Goal: Task Accomplishment & Management: Use online tool/utility

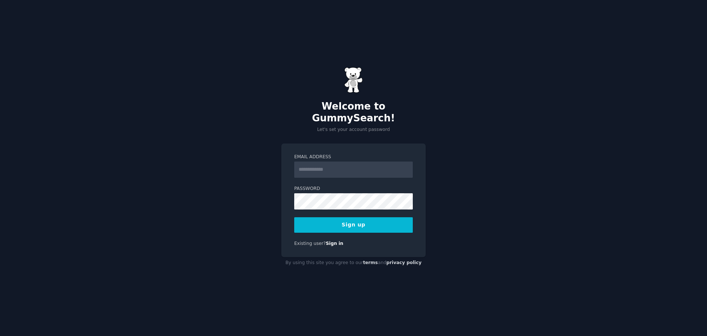
click at [339, 166] on input "Email Address" at bounding box center [353, 169] width 119 height 16
type input "**********"
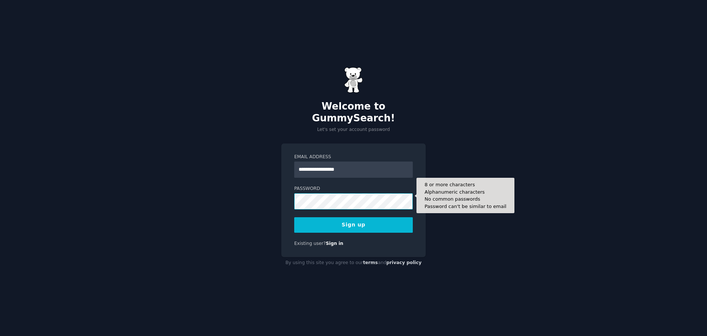
click at [268, 203] on div "**********" at bounding box center [353, 168] width 707 height 336
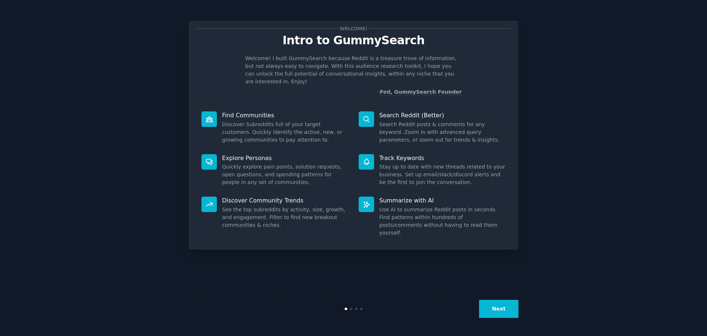
click at [492, 304] on button "Next" at bounding box center [498, 308] width 39 height 18
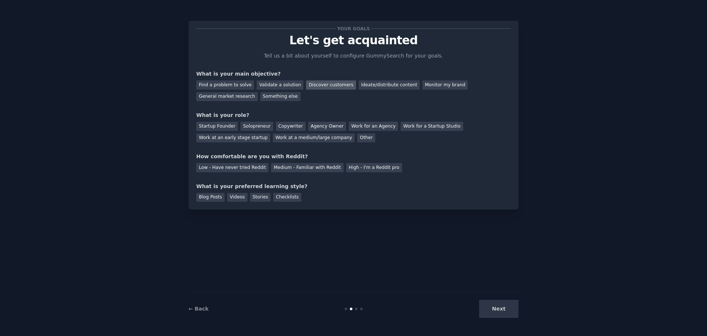
click at [308, 88] on div "Discover customers" at bounding box center [331, 84] width 50 height 9
click at [270, 133] on div "Work at an early stage startup" at bounding box center [233, 137] width 74 height 9
click at [314, 169] on div "Medium - Familiar with Reddit" at bounding box center [307, 167] width 72 height 9
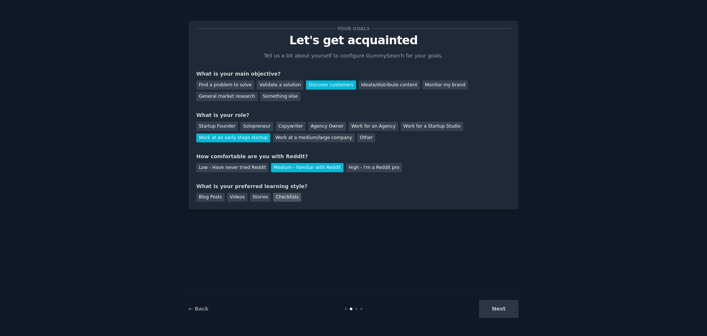
click at [274, 196] on div "Checklists" at bounding box center [287, 197] width 28 height 9
click at [510, 314] on button "Next" at bounding box center [498, 308] width 39 height 18
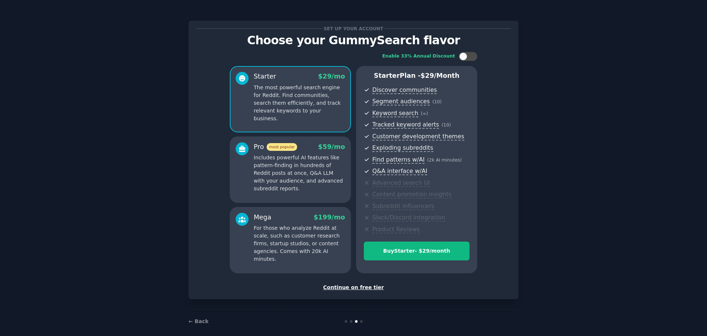
click at [366, 289] on div "Continue on free tier" at bounding box center [353, 287] width 315 height 8
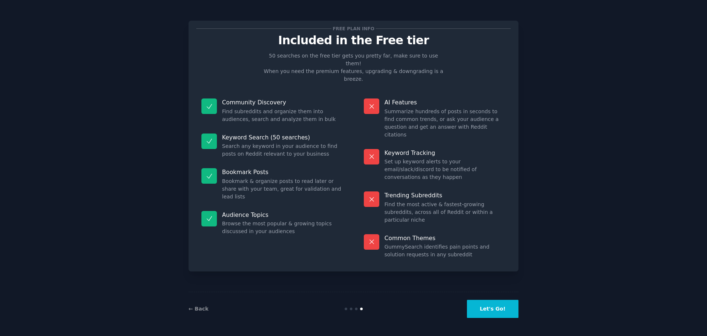
click at [489, 312] on button "Let's Go!" at bounding box center [493, 308] width 52 height 18
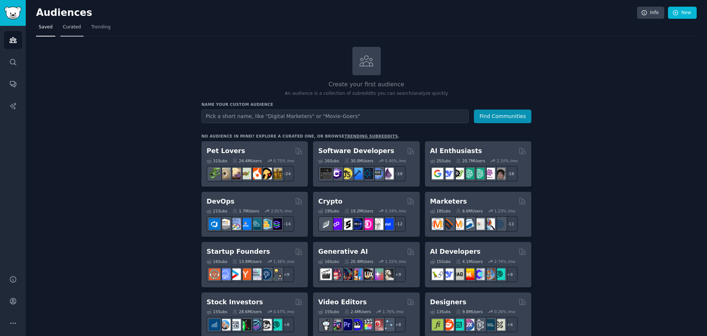
click at [70, 27] on span "Curated" at bounding box center [72, 27] width 18 height 7
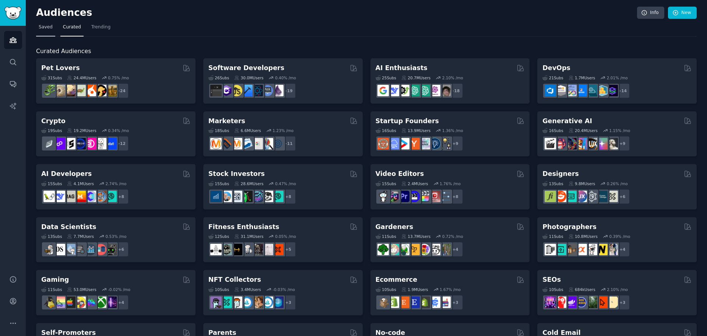
click at [44, 27] on span "Saved" at bounding box center [46, 27] width 14 height 7
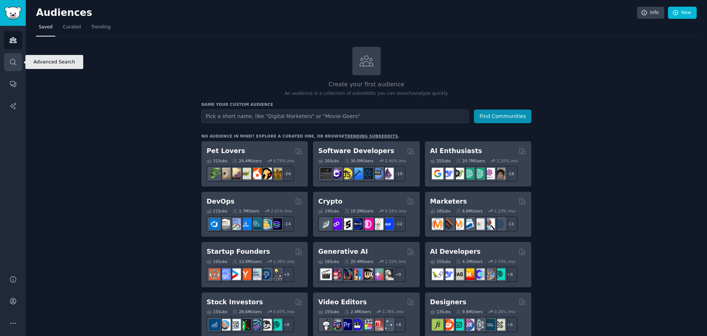
click at [12, 62] on icon "Sidebar" at bounding box center [13, 62] width 8 height 8
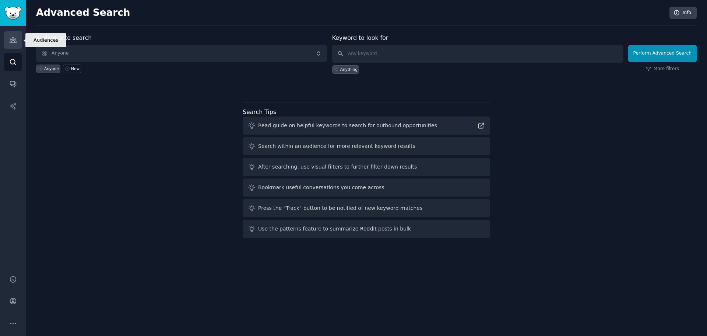
click at [15, 39] on icon "Sidebar" at bounding box center [13, 40] width 8 height 8
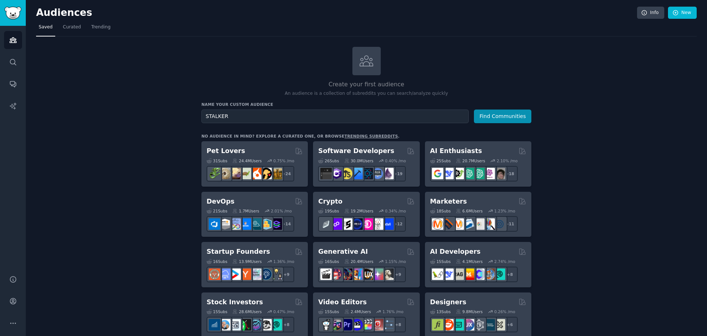
type input "STALKER"
click at [345, 136] on link "trending subreddits" at bounding box center [370, 136] width 53 height 4
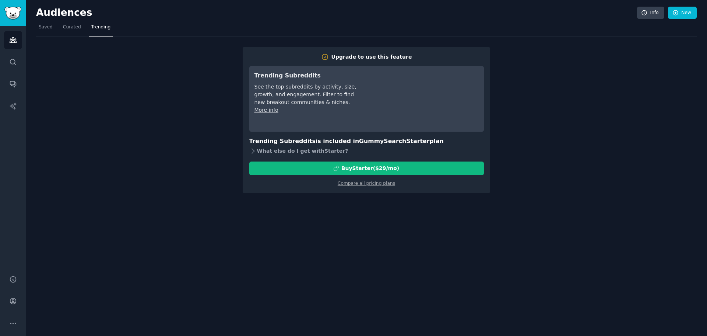
click at [288, 150] on div "What else do I get with Starter ?" at bounding box center [366, 151] width 235 height 10
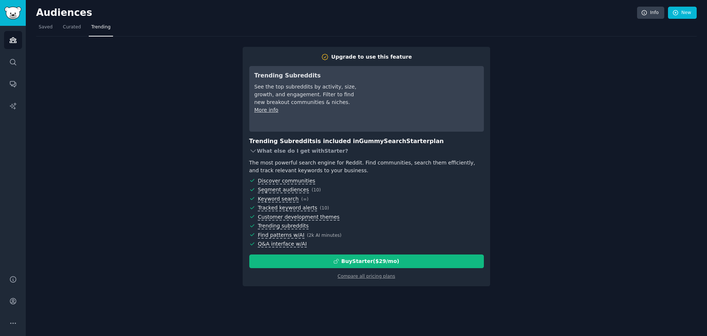
click at [288, 150] on div "What else do I get with Starter ?" at bounding box center [366, 151] width 235 height 10
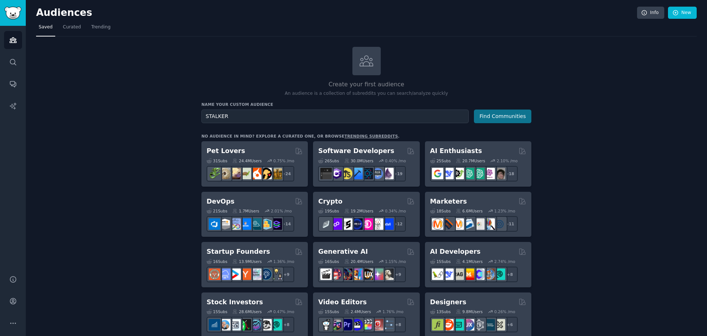
type input "STALKER"
click at [482, 117] on button "Find Communities" at bounding box center [502, 116] width 57 height 14
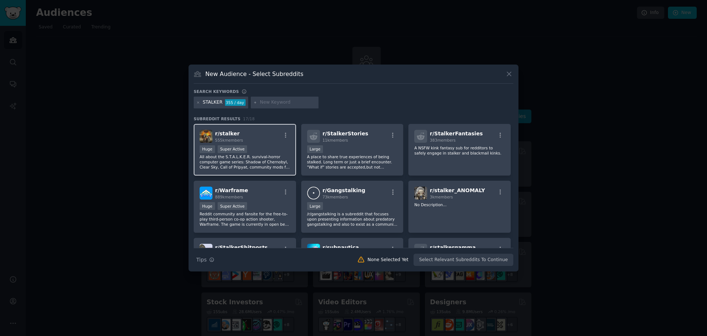
click at [268, 145] on div "Huge Super Active" at bounding box center [245, 149] width 91 height 9
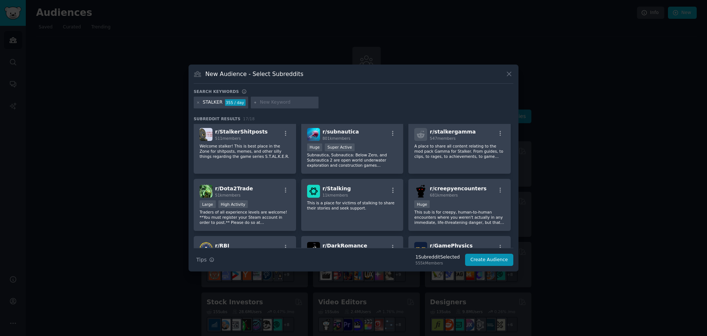
scroll to position [147, 0]
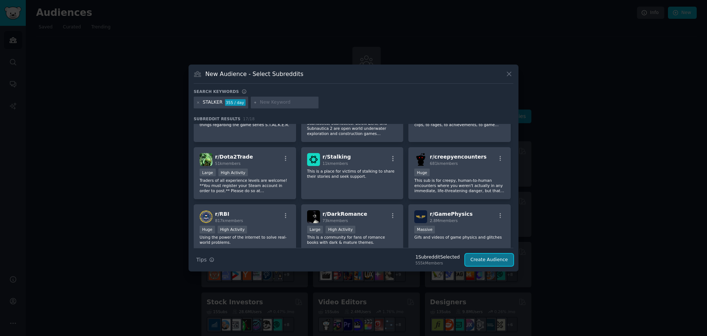
click at [481, 259] on button "Create Audience" at bounding box center [489, 259] width 49 height 13
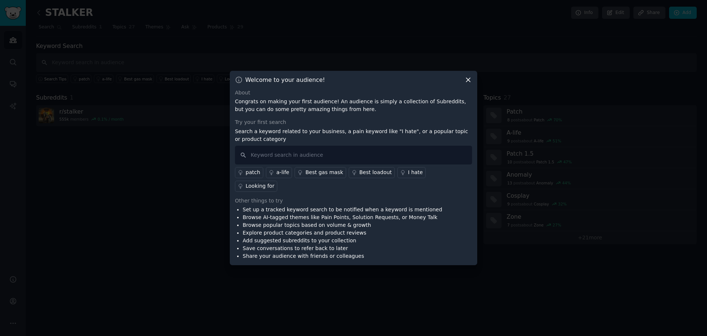
click at [466, 84] on icon at bounding box center [468, 80] width 8 height 8
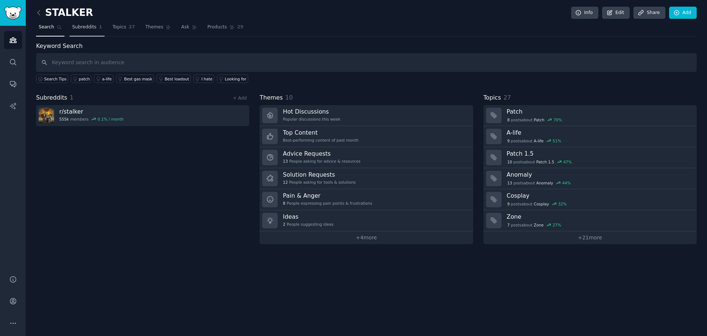
click at [92, 34] on link "Subreddits 1" at bounding box center [87, 28] width 35 height 15
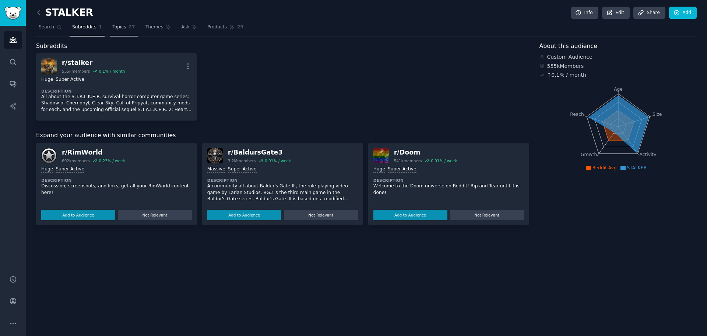
click at [116, 27] on span "Topics" at bounding box center [119, 27] width 14 height 7
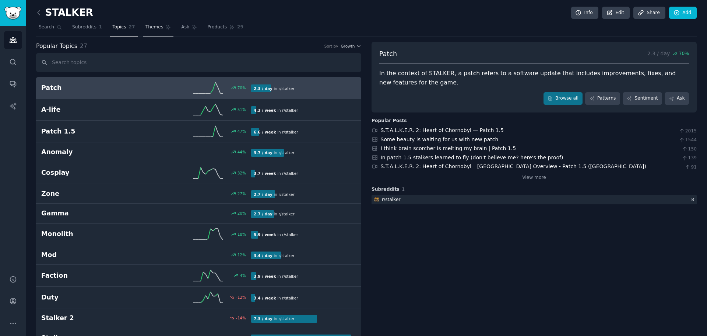
click at [145, 29] on span "Themes" at bounding box center [154, 27] width 18 height 7
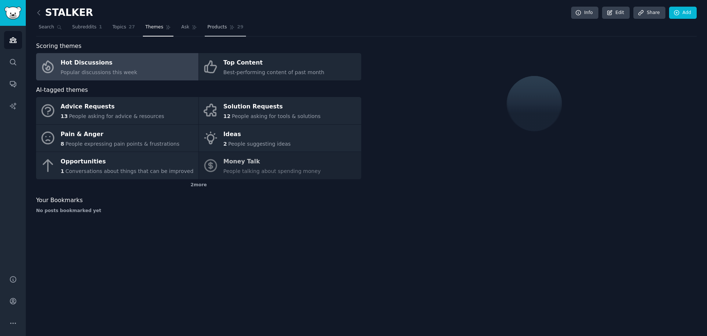
click at [207, 29] on span "Products" at bounding box center [217, 27] width 20 height 7
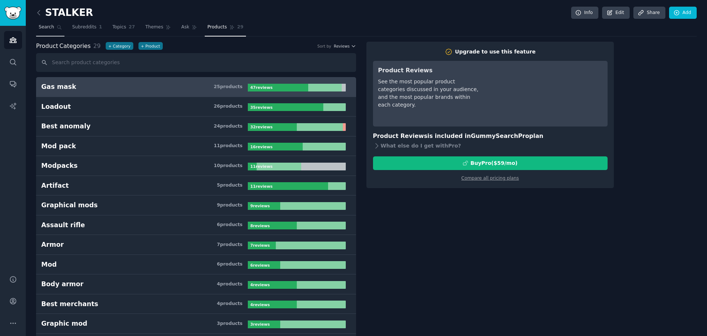
click at [37, 27] on link "Search" at bounding box center [50, 28] width 28 height 15
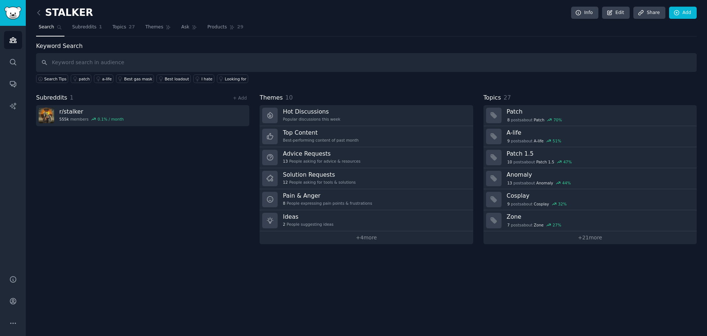
click at [80, 39] on div "STALKER Info Edit Share Add Search Subreddits 1 Topics 27 Themes Ask Products 2…" at bounding box center [366, 126] width 661 height 233
click at [81, 32] on link "Subreddits 1" at bounding box center [87, 28] width 35 height 15
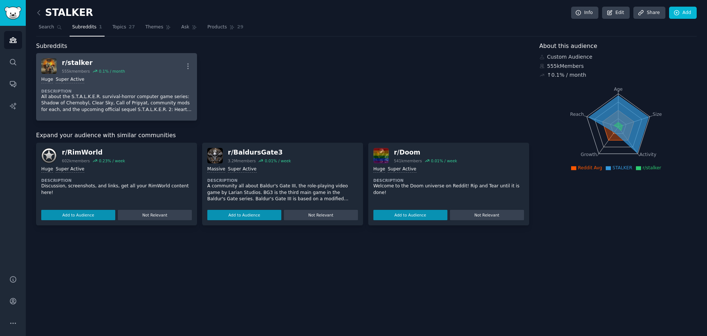
click at [100, 79] on div "Huge Super Active" at bounding box center [116, 79] width 151 height 7
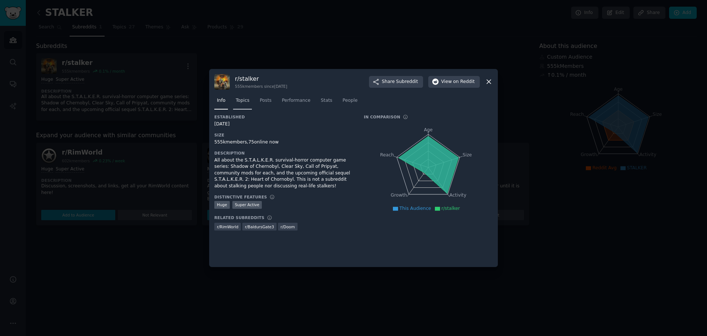
click at [242, 96] on link "Topics" at bounding box center [242, 102] width 19 height 15
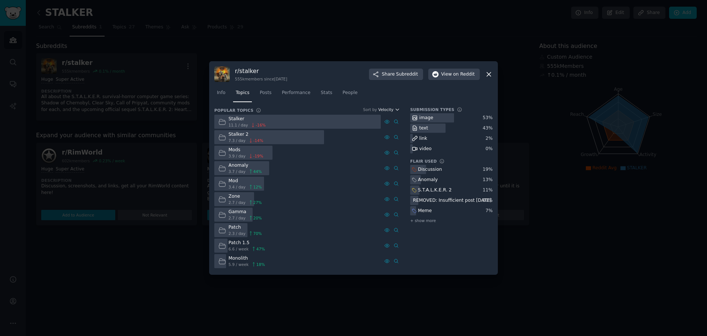
click at [385, 107] on span "Velocity" at bounding box center [385, 109] width 15 height 5
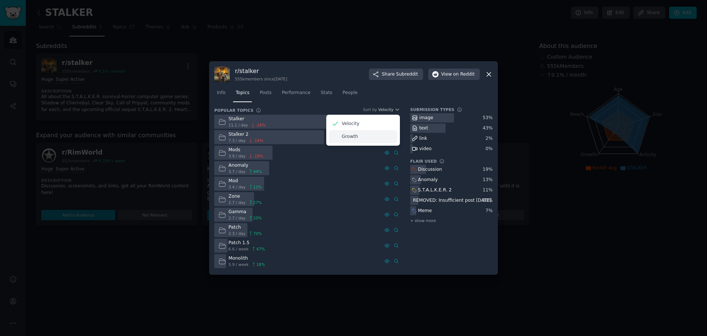
click at [375, 133] on div "Growth" at bounding box center [363, 136] width 69 height 13
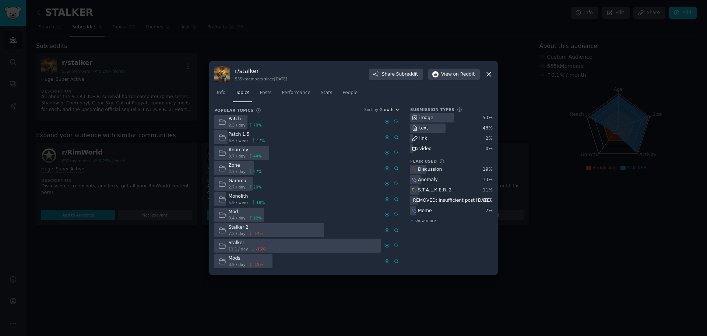
click at [388, 108] on span "Growth" at bounding box center [386, 109] width 14 height 5
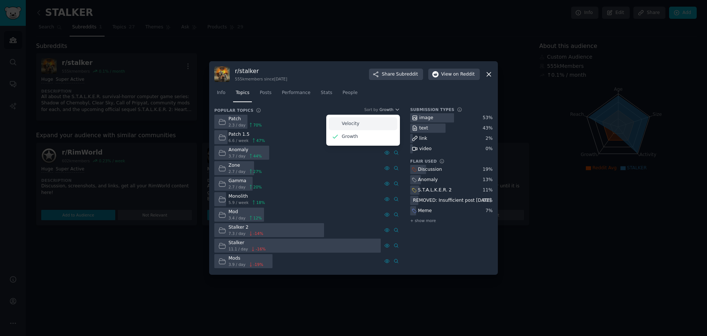
click at [385, 120] on div "Velocity" at bounding box center [363, 123] width 69 height 13
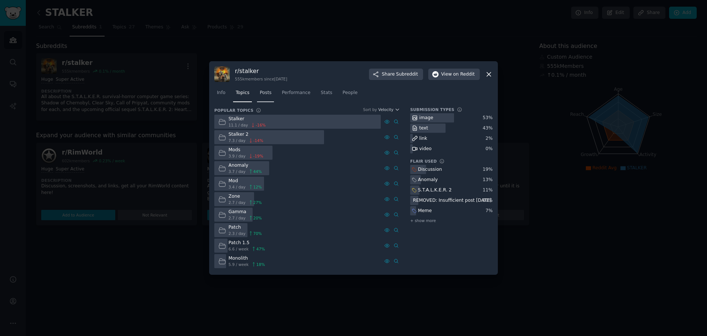
click at [264, 89] on link "Posts" at bounding box center [265, 94] width 17 height 15
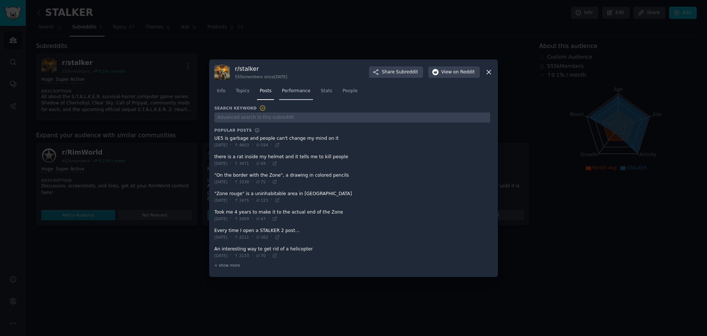
click at [291, 92] on span "Performance" at bounding box center [296, 91] width 29 height 7
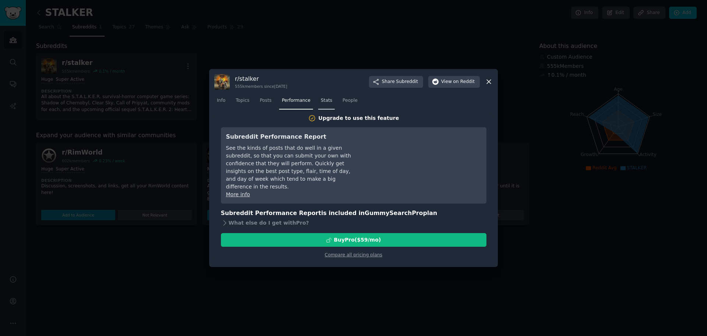
click at [324, 99] on span "Stats" at bounding box center [326, 100] width 11 height 7
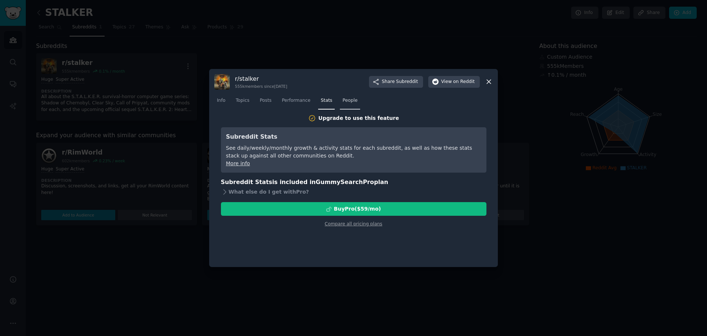
click at [344, 102] on span "People" at bounding box center [350, 100] width 15 height 7
click at [219, 102] on span "Info" at bounding box center [221, 100] width 8 height 7
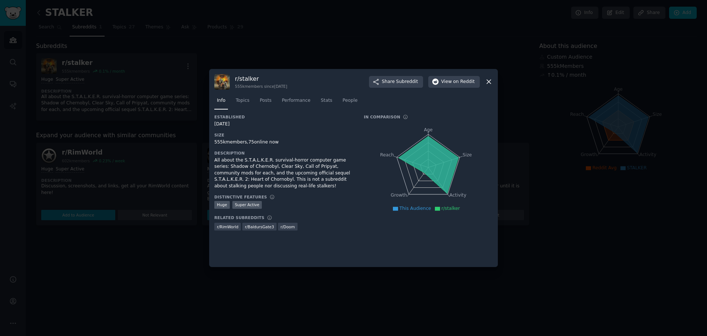
click at [488, 80] on icon at bounding box center [489, 82] width 4 height 4
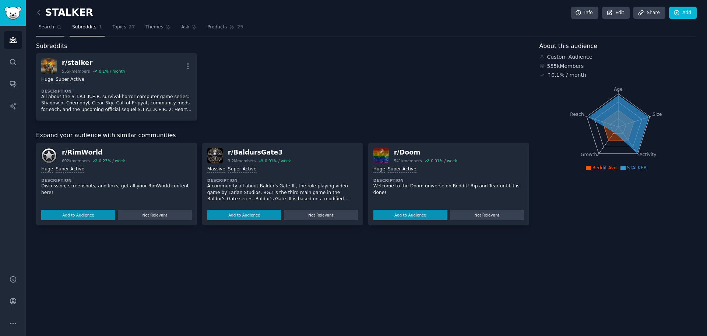
click at [53, 34] on link "Search" at bounding box center [50, 28] width 28 height 15
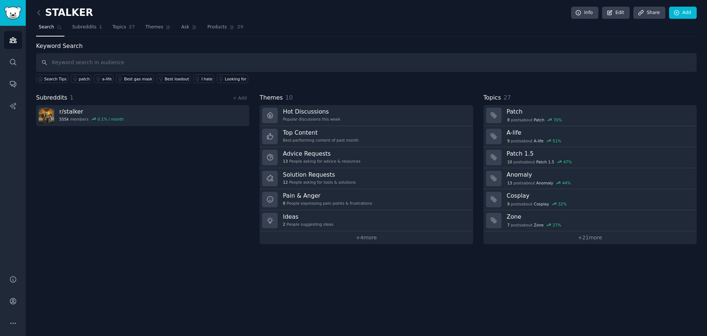
click at [184, 59] on input "text" at bounding box center [366, 62] width 661 height 19
click at [181, 27] on span "Ask" at bounding box center [185, 27] width 8 height 7
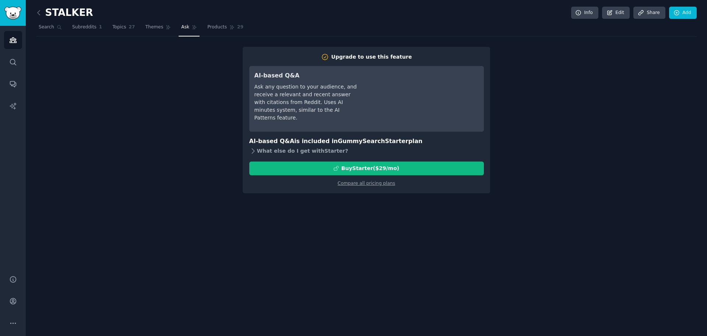
click at [256, 150] on icon at bounding box center [253, 151] width 8 height 8
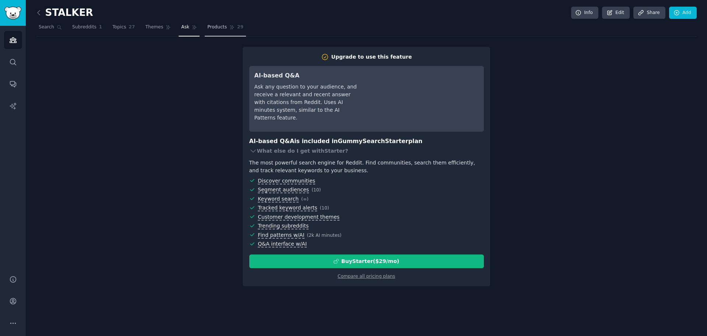
click at [205, 33] on link "Products 29" at bounding box center [225, 28] width 41 height 15
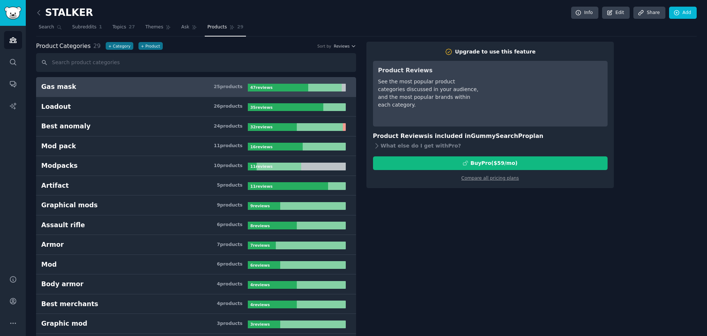
click at [135, 29] on nav "Search Subreddits 1 Topics 27 Themes Ask Products 29" at bounding box center [366, 28] width 661 height 15
click at [112, 30] on span "Topics" at bounding box center [119, 27] width 14 height 7
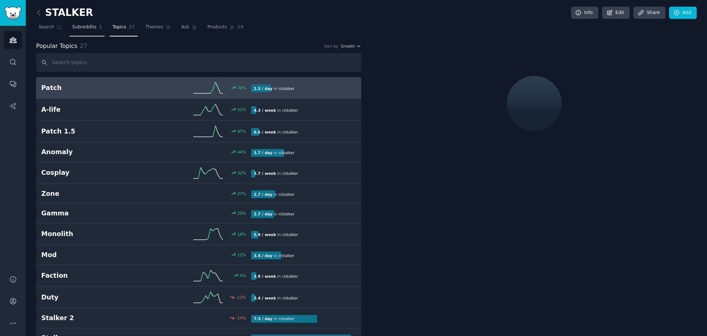
click at [86, 29] on span "Subreddits" at bounding box center [84, 27] width 24 height 7
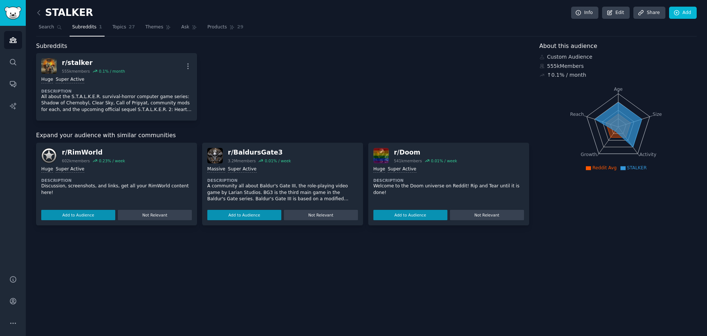
click at [104, 26] on nav "Search Subreddits 1 Topics 27 Themes Ask Products 29" at bounding box center [366, 28] width 661 height 15
click at [117, 31] on link "Topics 27" at bounding box center [124, 28] width 28 height 15
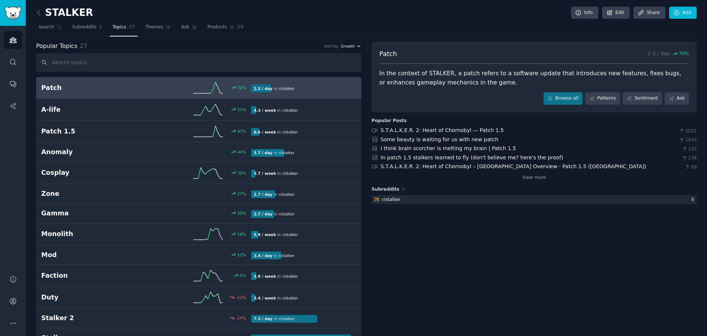
click at [348, 47] on span "Growth" at bounding box center [348, 45] width 14 height 5
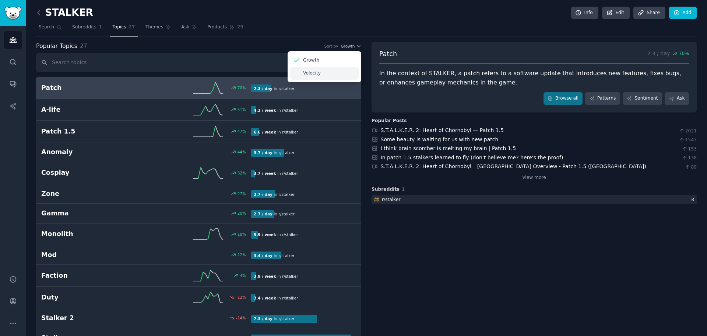
click at [346, 74] on div "Velocity" at bounding box center [324, 73] width 69 height 13
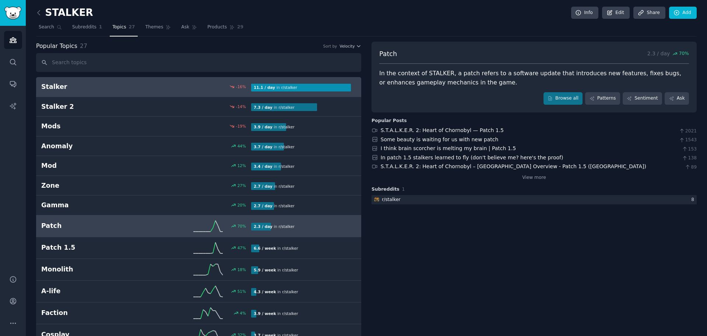
click at [186, 89] on div "-16 %" at bounding box center [198, 86] width 105 height 5
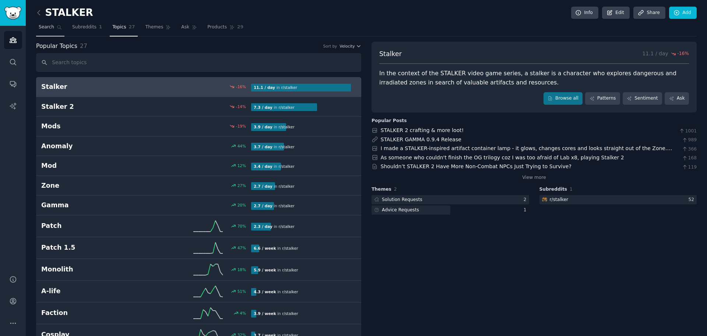
click at [42, 24] on span "Search" at bounding box center [46, 27] width 15 height 7
